Goal: Information Seeking & Learning: Learn about a topic

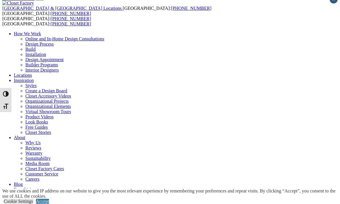
scroll to position [7, 0]
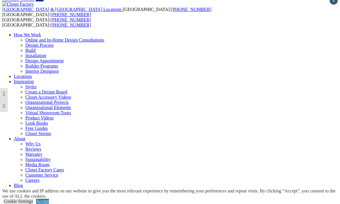
scroll to position [5, 0]
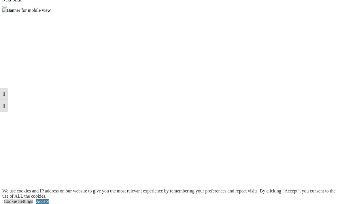
scroll to position [529, 0]
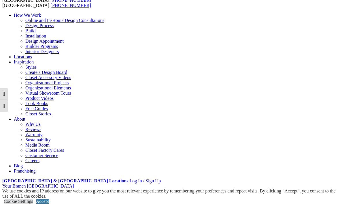
scroll to position [11, 0]
